Goal: Information Seeking & Learning: Learn about a topic

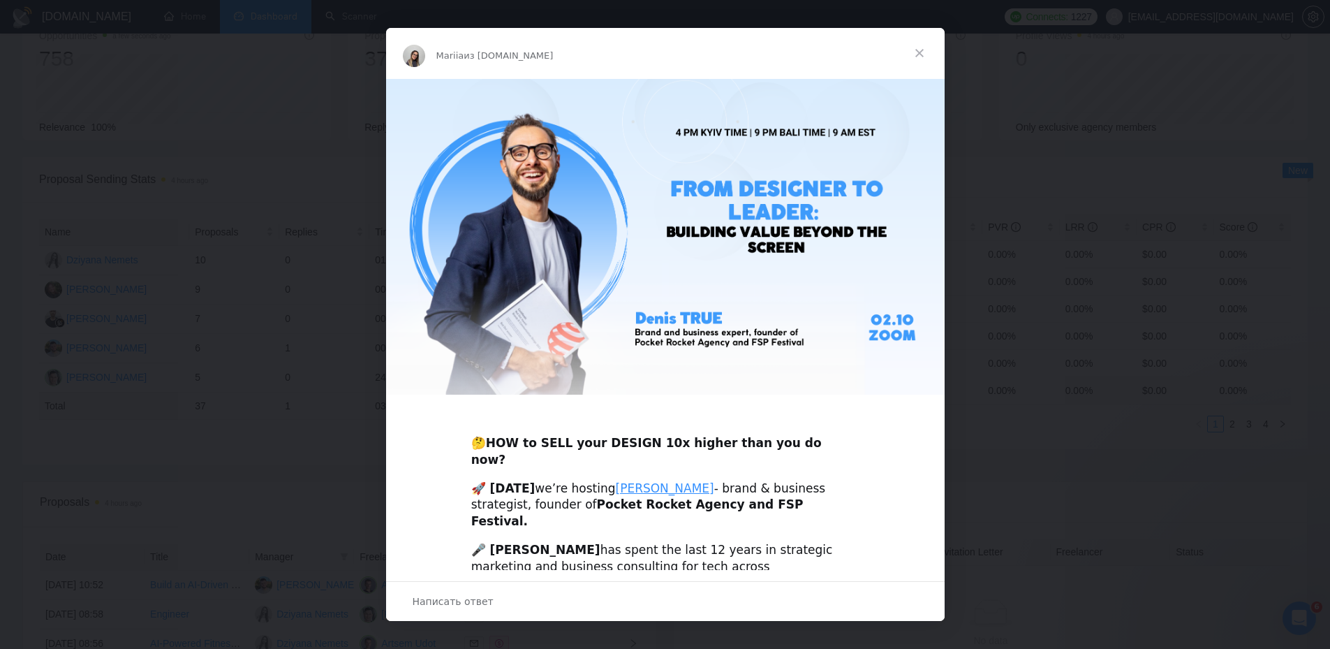
click at [924, 55] on span "Закрыть" at bounding box center [920, 53] width 50 height 50
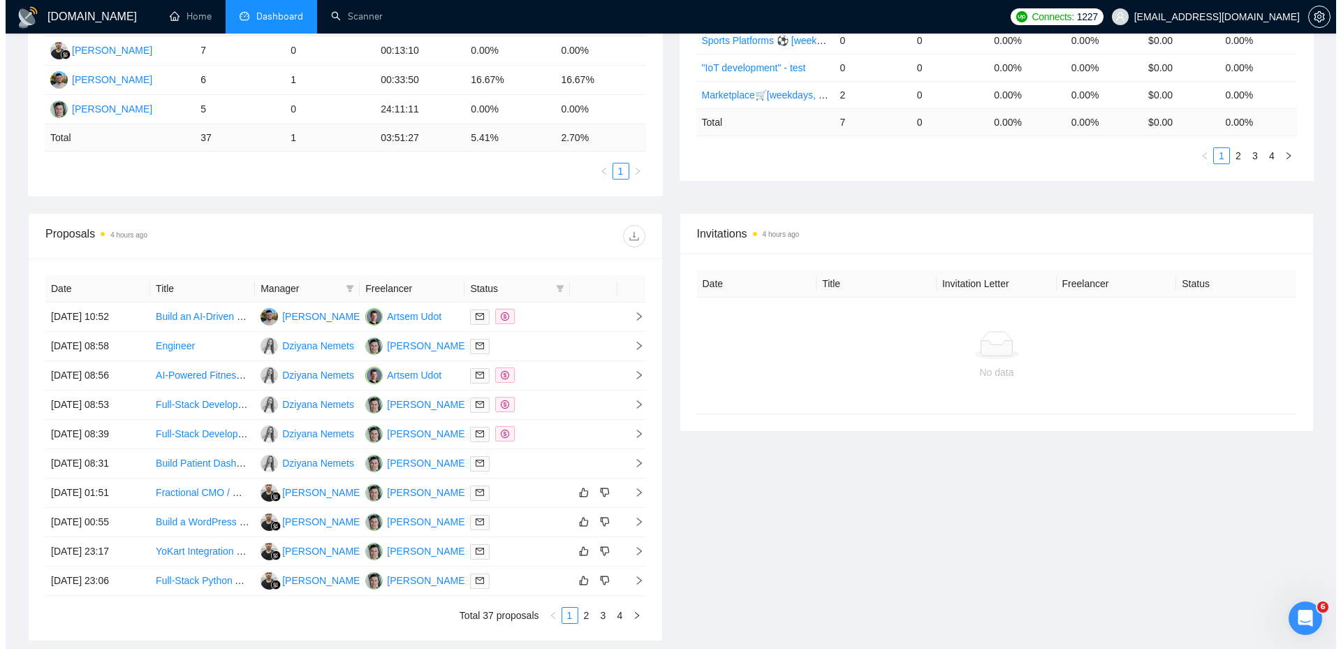
scroll to position [473, 0]
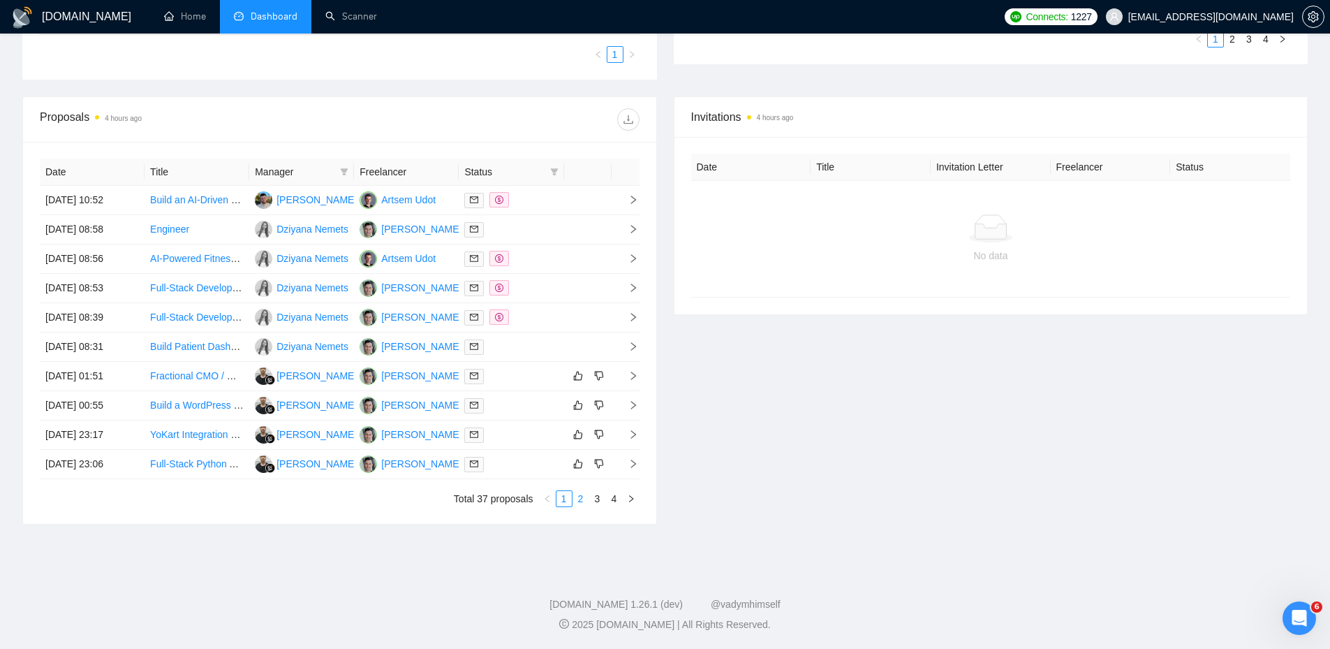
click at [579, 501] on link "2" at bounding box center [580, 498] width 15 height 15
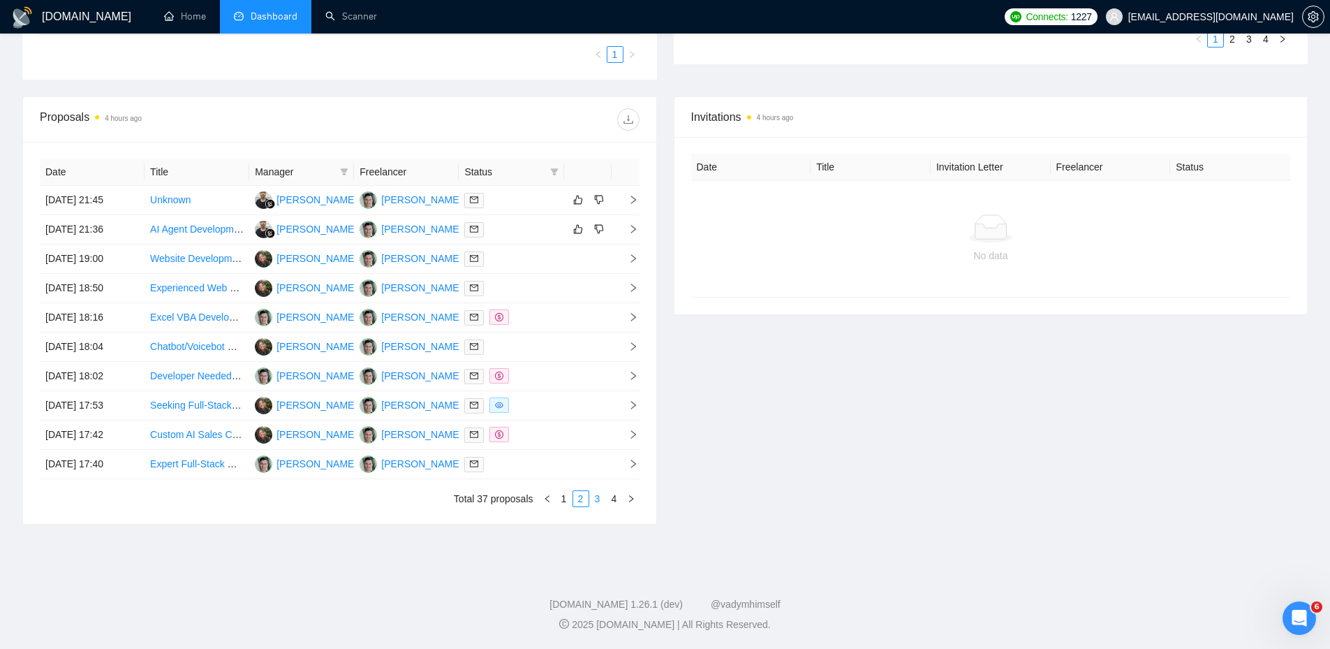
click at [598, 497] on link "3" at bounding box center [597, 498] width 15 height 15
click at [531, 469] on div at bounding box center [511, 464] width 94 height 16
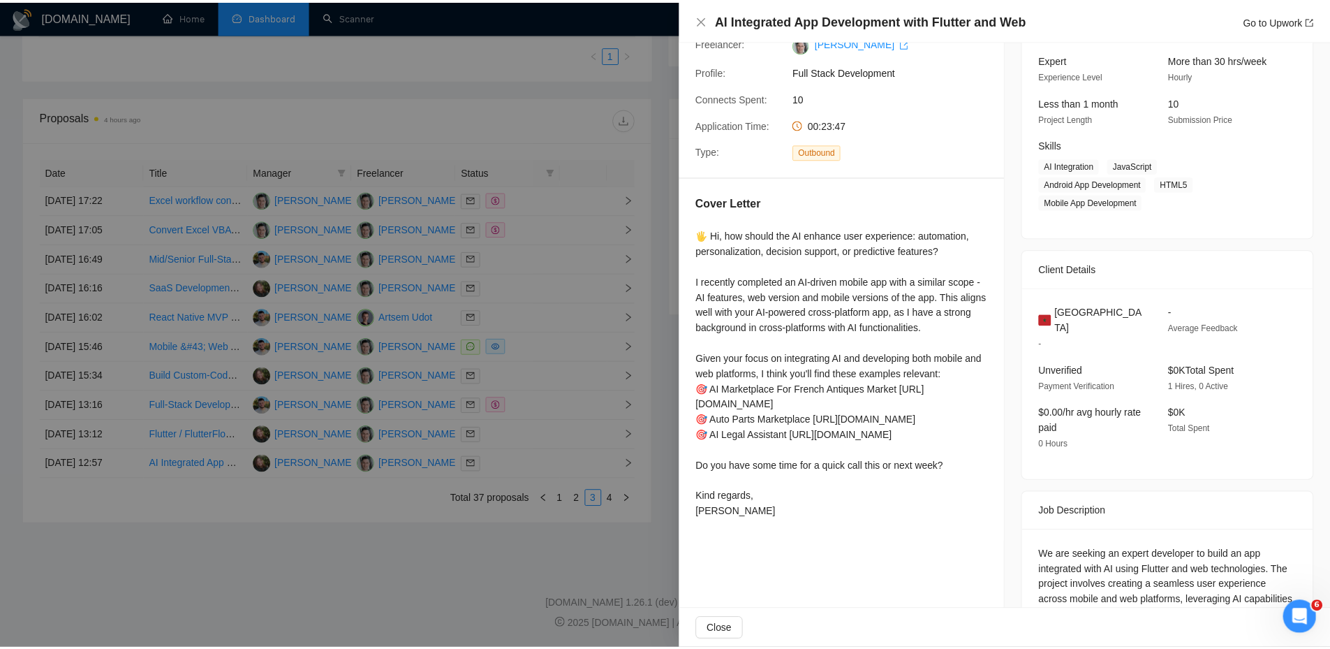
scroll to position [169, 0]
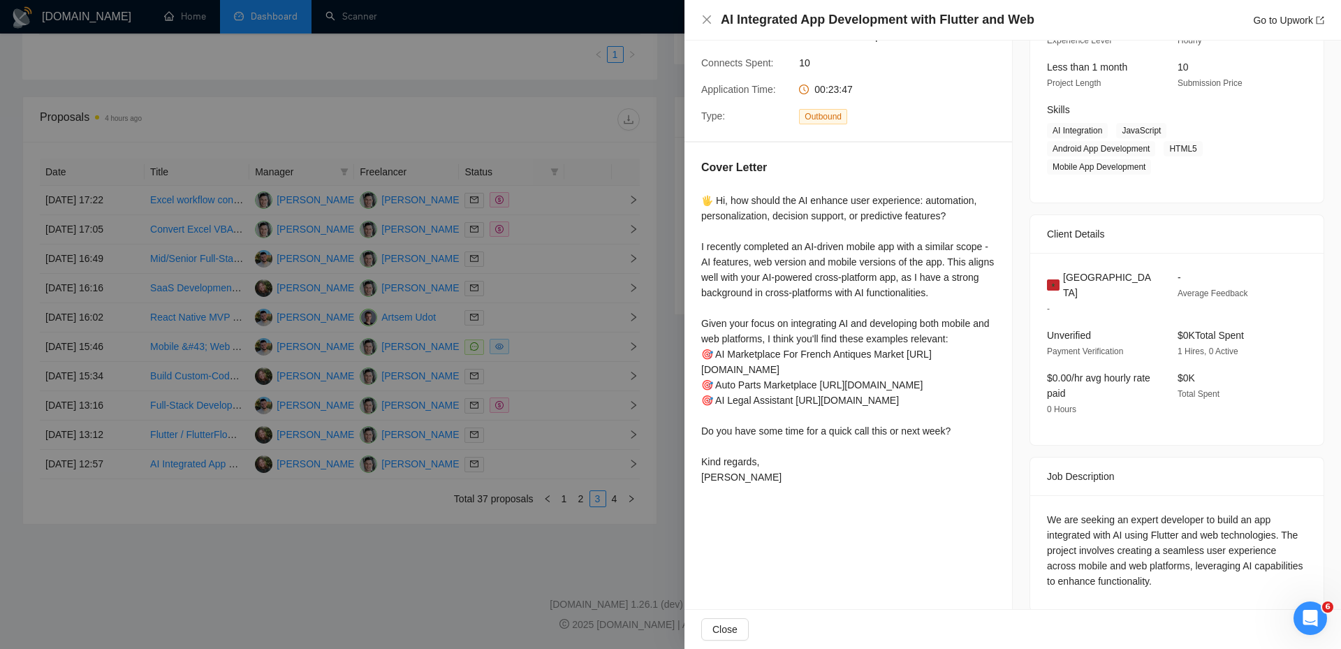
click at [649, 434] on div at bounding box center [670, 324] width 1341 height 649
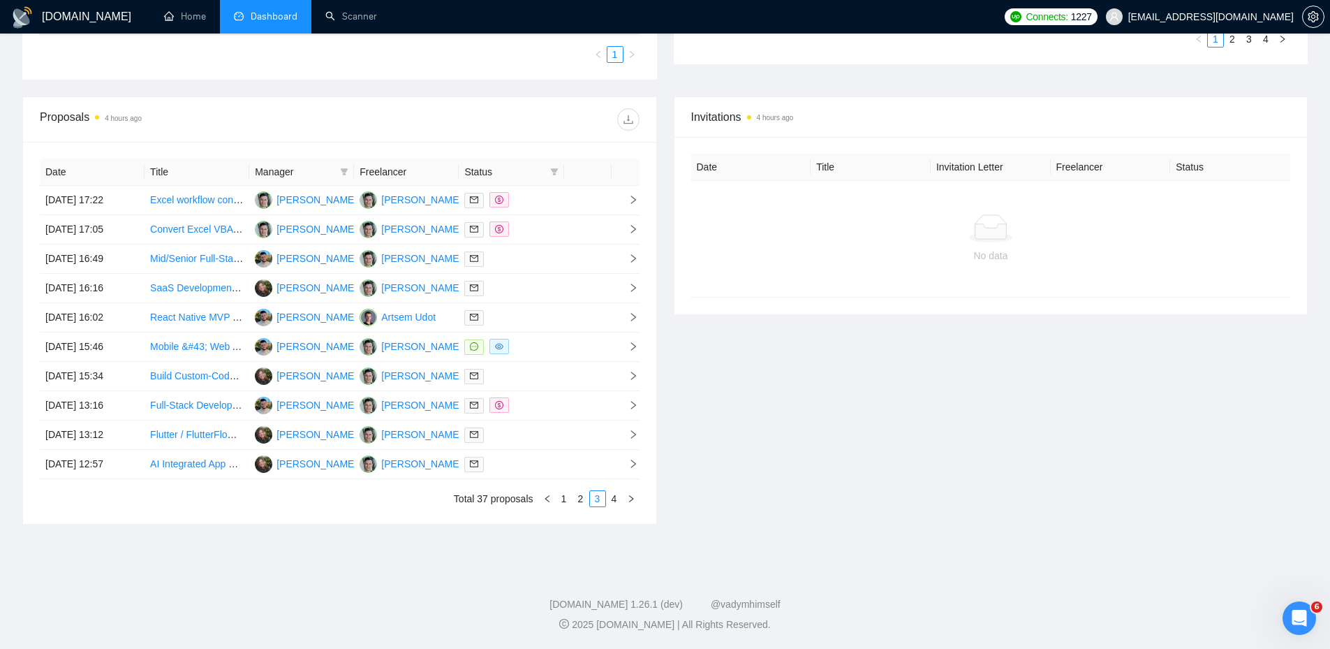
click at [678, 441] on div "Invitations 4 hours ago Date Title Invitation Letter Freelancer Status No data" at bounding box center [992, 310] width 652 height 428
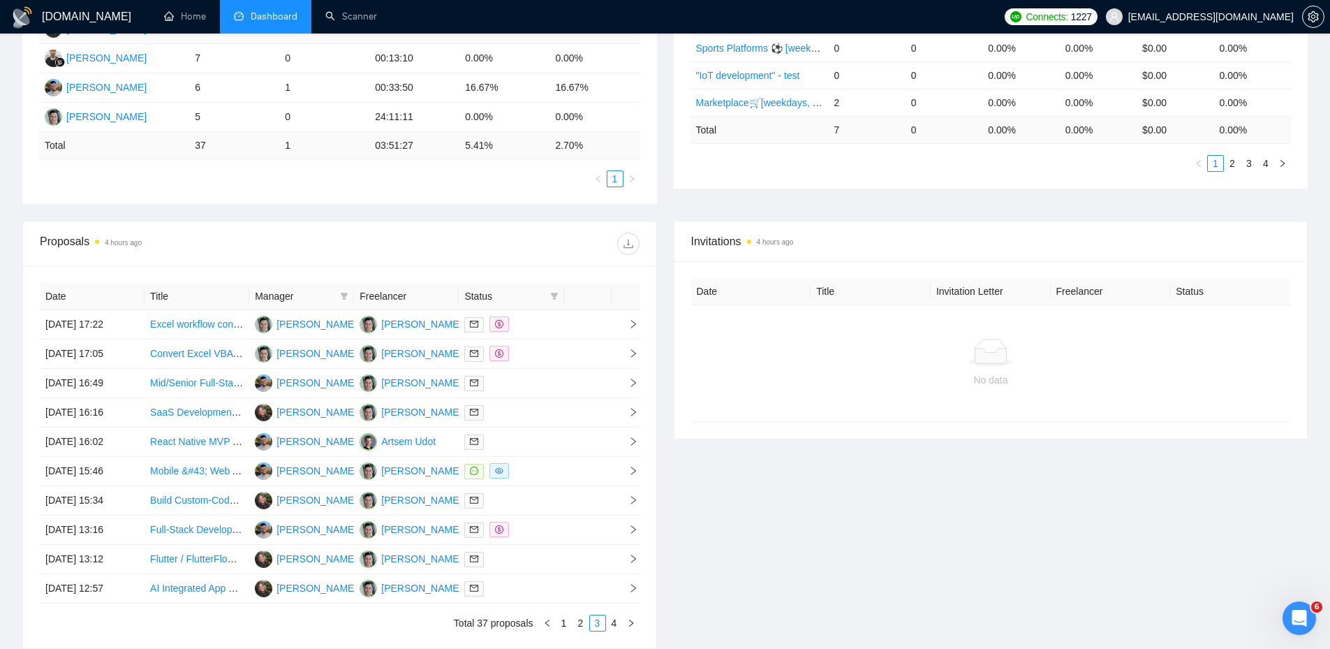
scroll to position [473, 0]
